Goal: Information Seeking & Learning: Learn about a topic

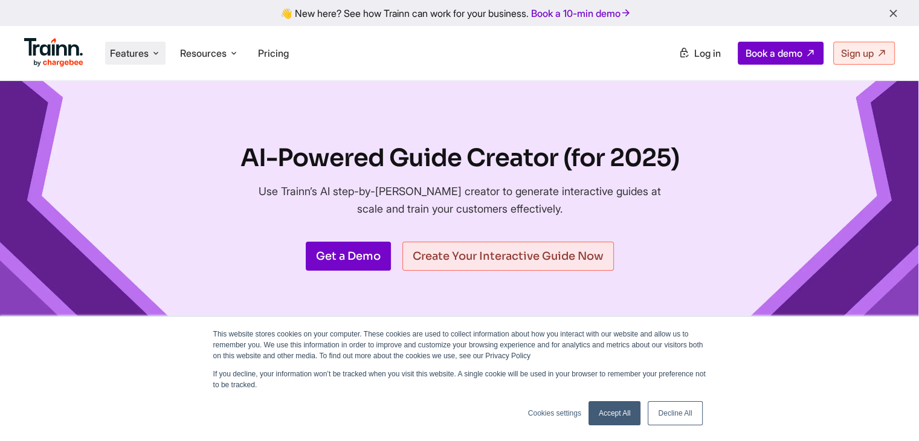
click at [151, 57] on li "Features Product Videos Create product & how-to videos in multiple languages. G…" at bounding box center [135, 53] width 60 height 23
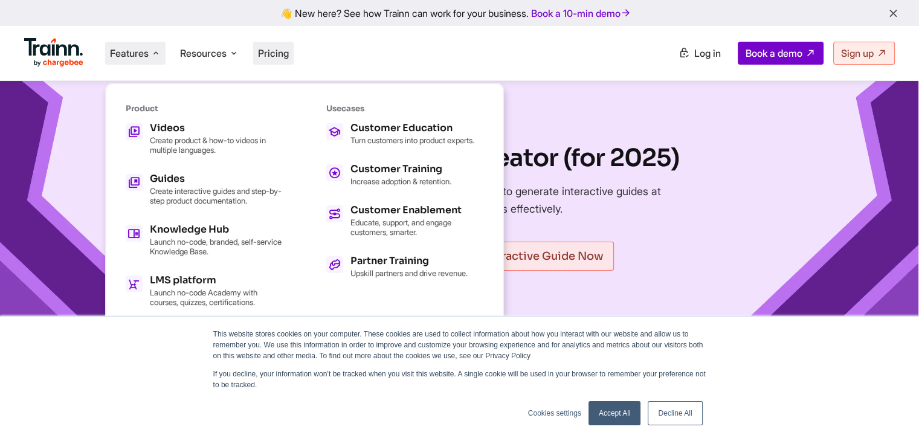
click at [279, 54] on span "Pricing" at bounding box center [273, 53] width 31 height 12
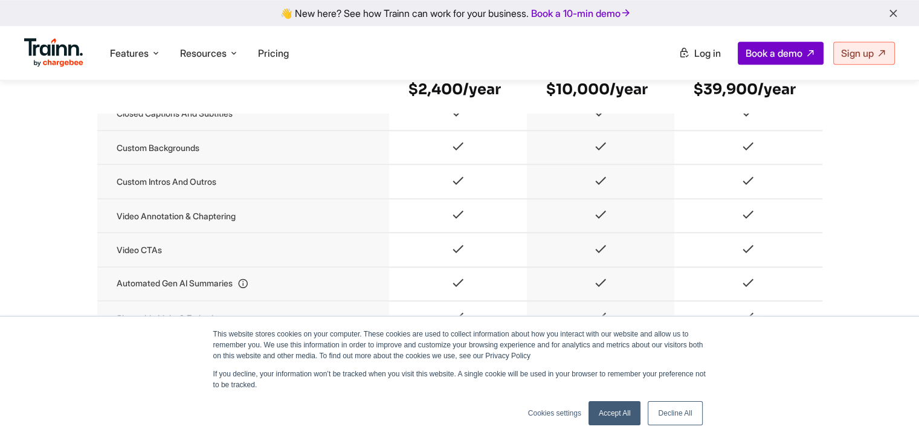
scroll to position [1005, 0]
click at [33, 47] on img at bounding box center [53, 52] width 59 height 29
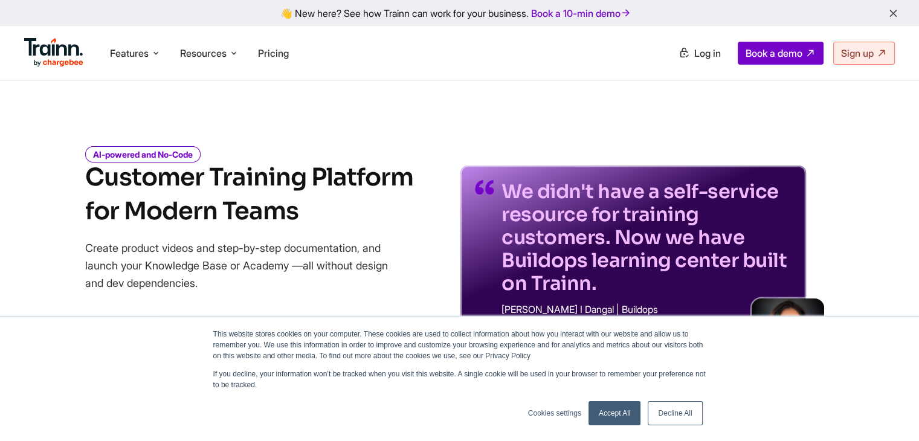
click at [663, 409] on link "Decline All" at bounding box center [675, 413] width 54 height 24
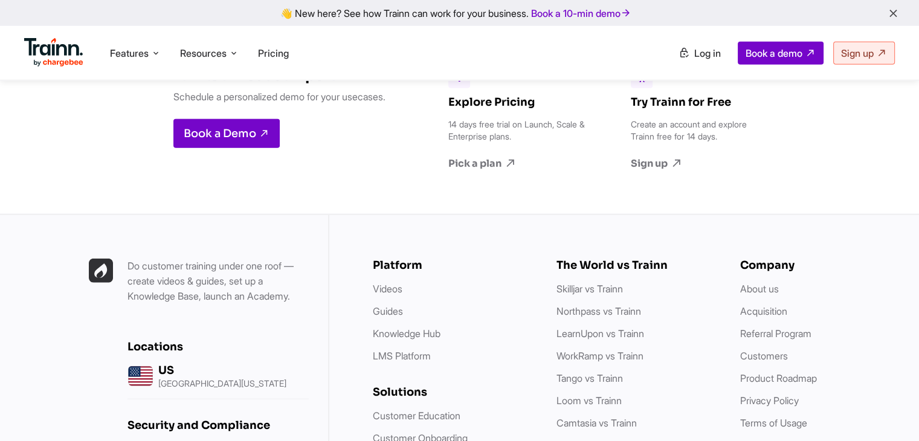
scroll to position [3317, 0]
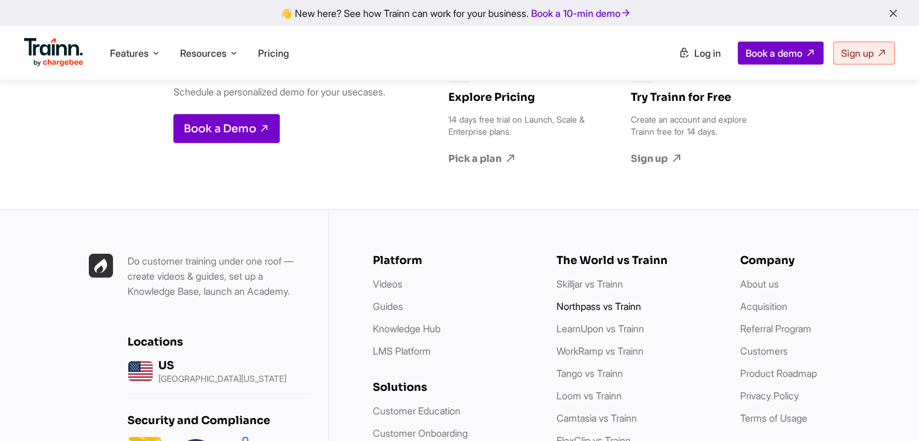
click at [619, 307] on link "Northpass vs Trainn" at bounding box center [599, 306] width 85 height 12
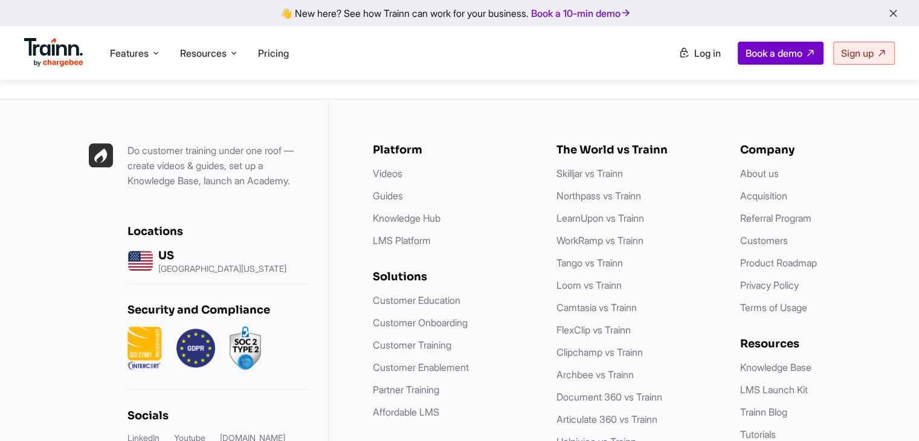
scroll to position [5707, 0]
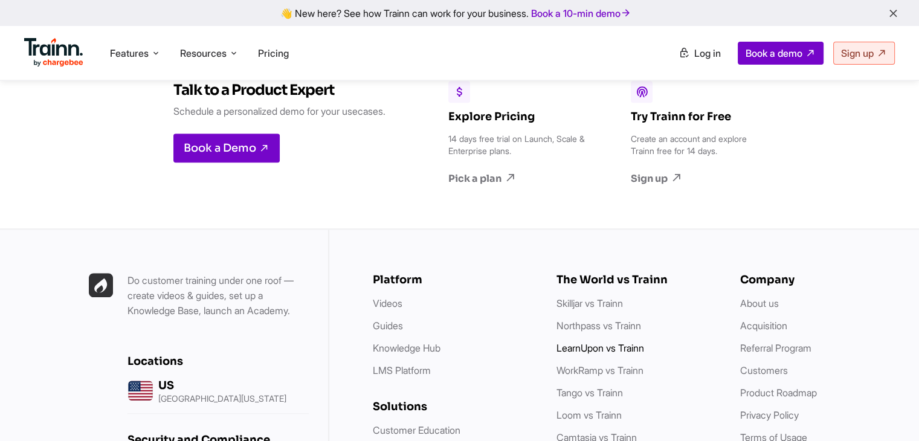
click at [629, 354] on link "LearnUpon vs Trainn" at bounding box center [601, 348] width 88 height 12
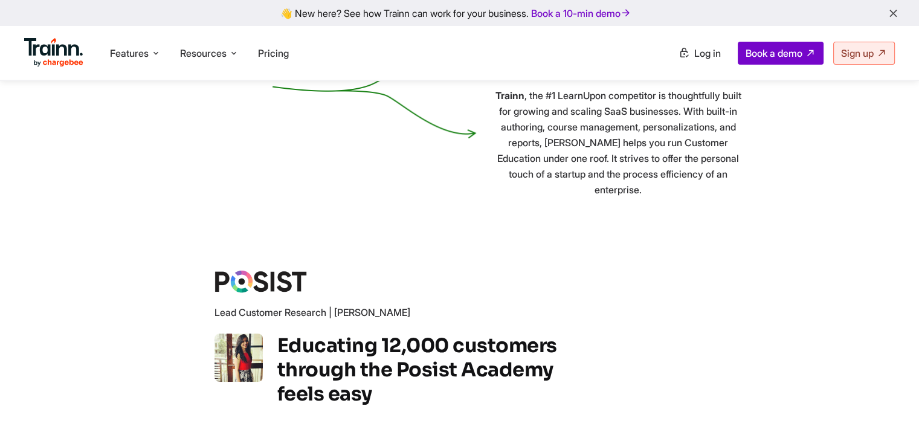
scroll to position [4998, 0]
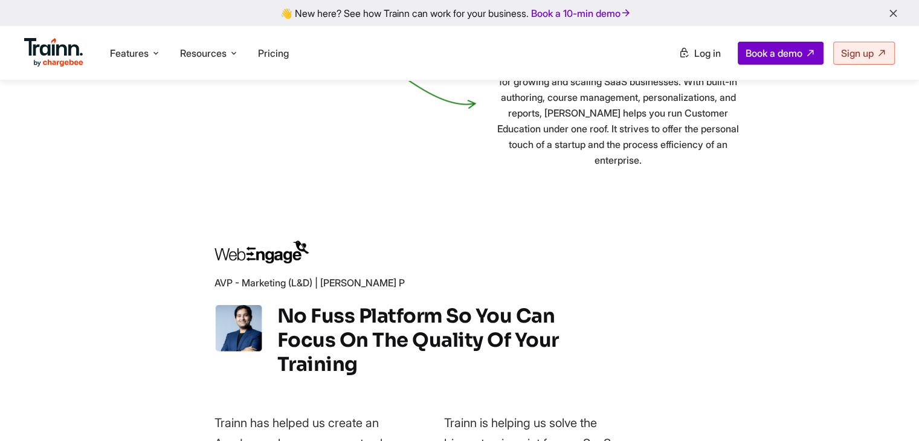
click at [66, 39] on img at bounding box center [53, 52] width 59 height 29
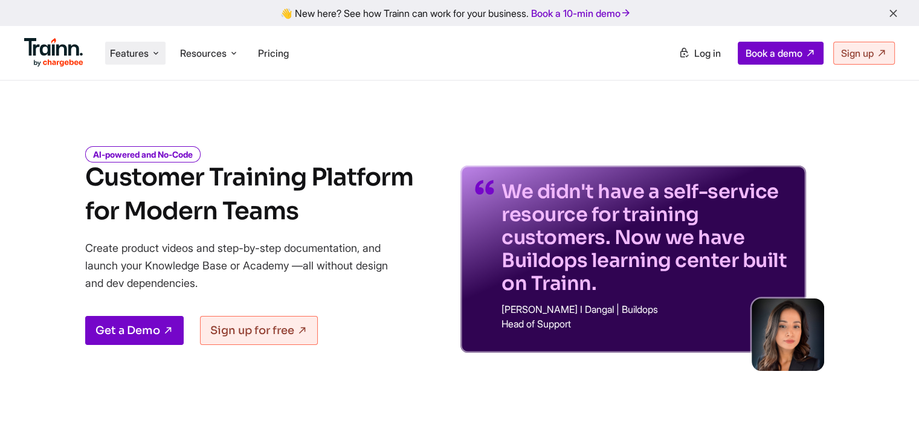
click at [132, 57] on span "Features" at bounding box center [129, 53] width 39 height 13
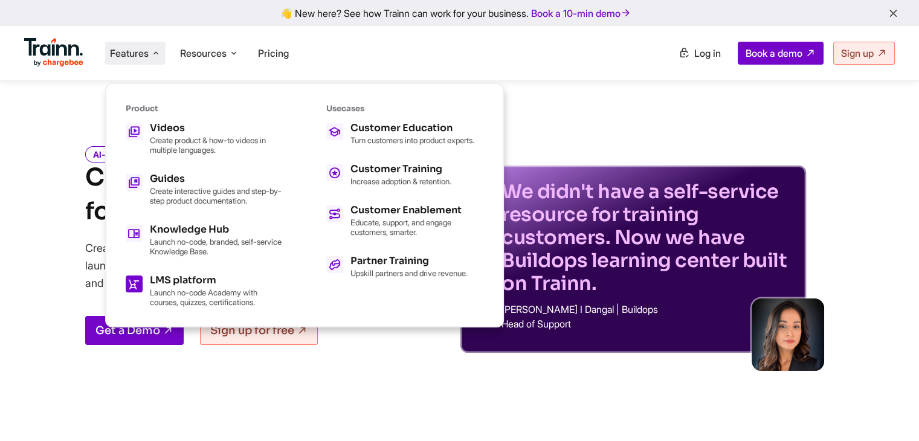
click at [210, 298] on p "Launch no-code Academy with courses, quizzes, certifications." at bounding box center [216, 297] width 133 height 19
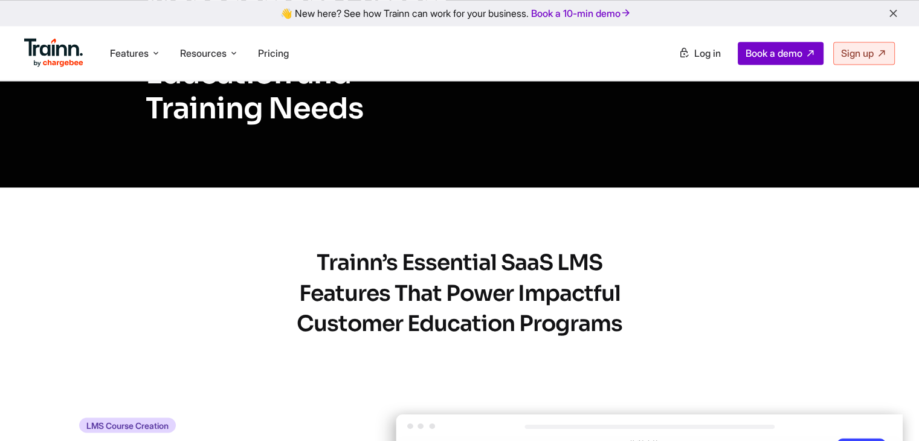
scroll to position [2315, 0]
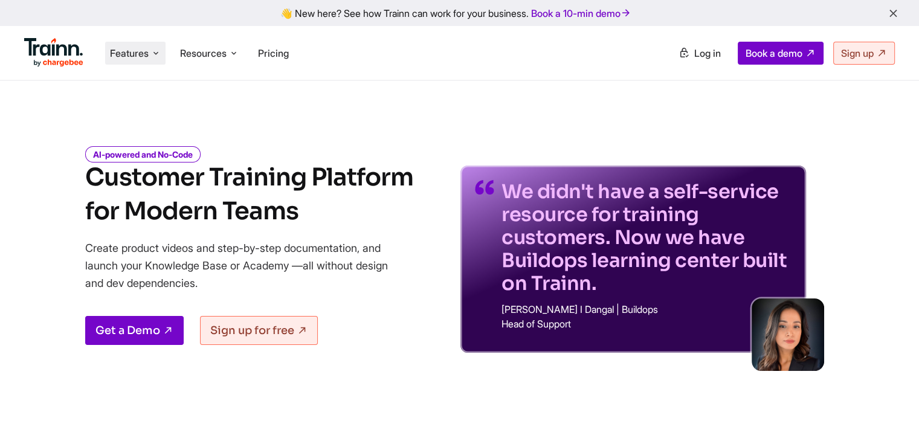
click at [153, 51] on icon at bounding box center [156, 53] width 10 height 12
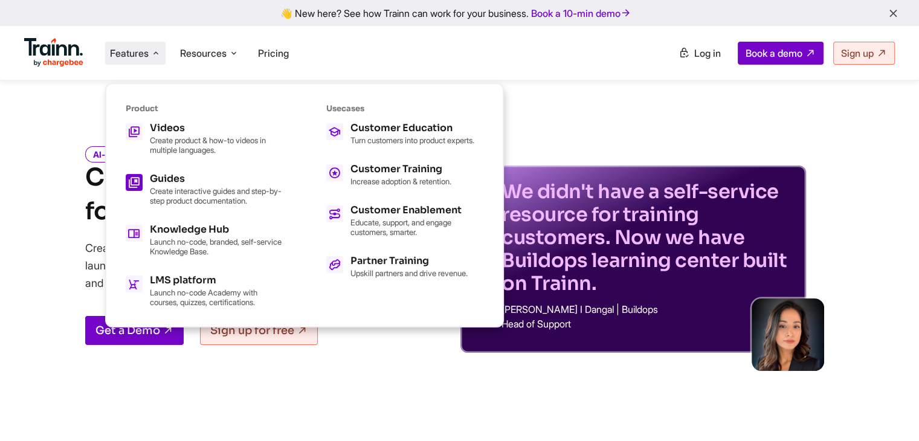
click at [215, 202] on p "Create interactive guides and step-by-step product documentation." at bounding box center [216, 195] width 133 height 19
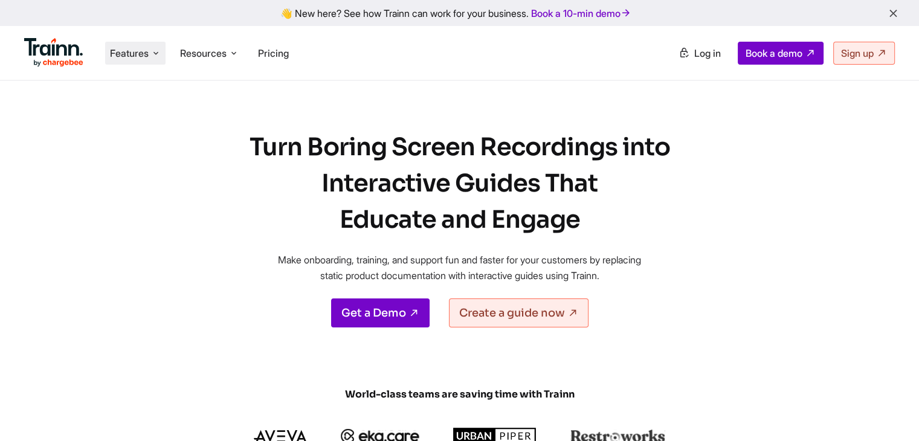
click at [115, 58] on span "Features" at bounding box center [129, 53] width 39 height 13
